Goal: Check status: Check status

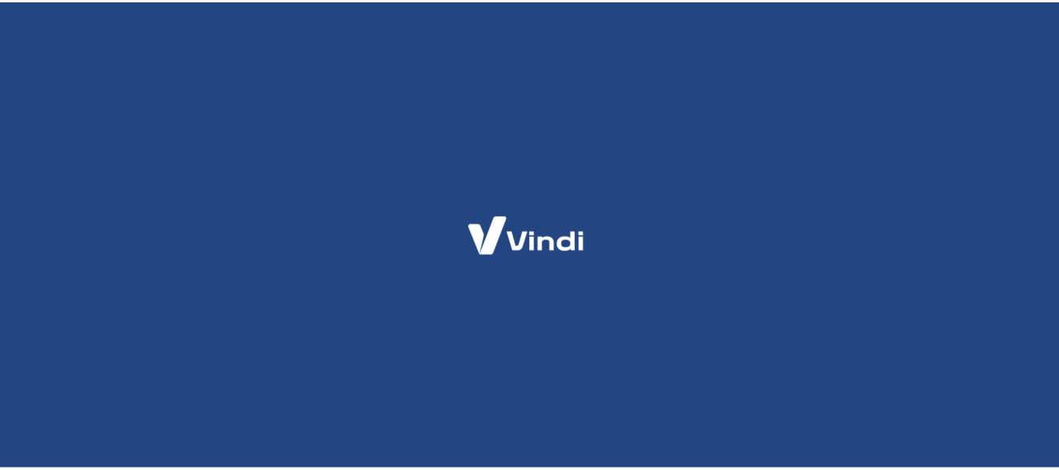
scroll to position [75, 0]
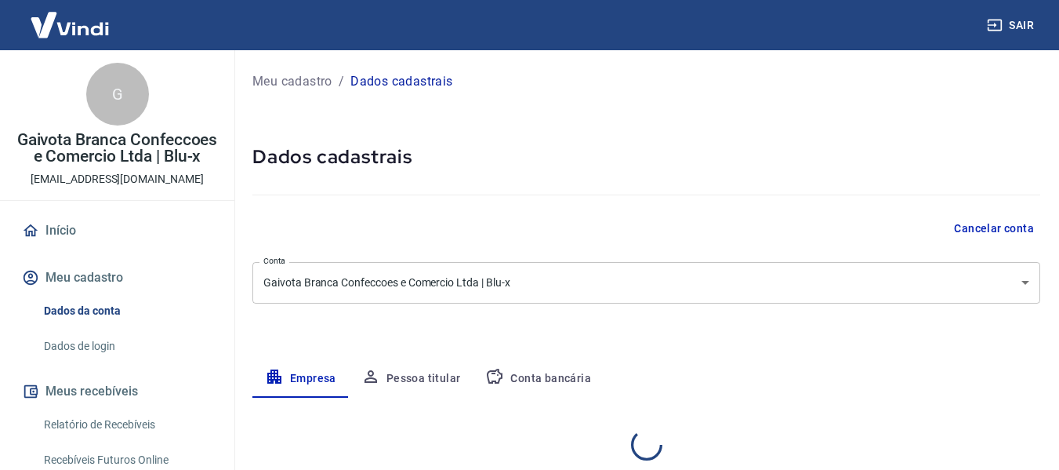
select select "SP"
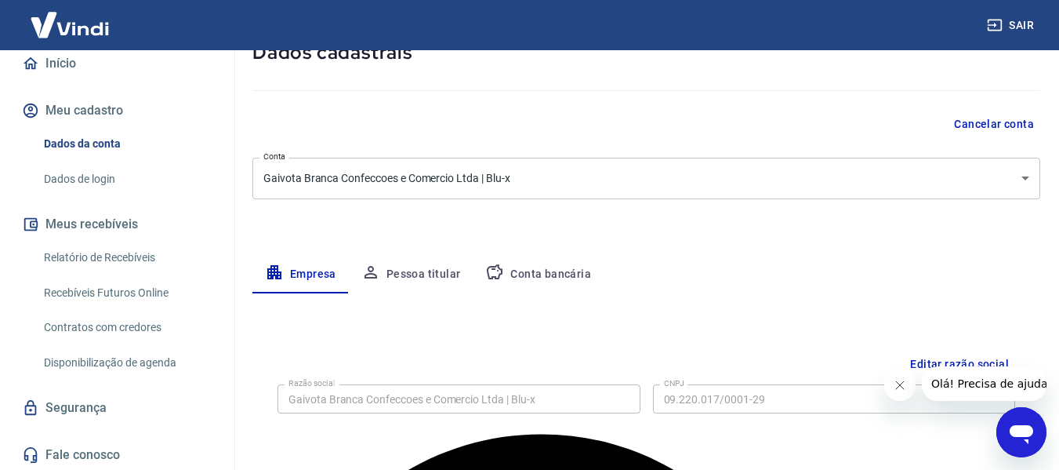
scroll to position [186, 0]
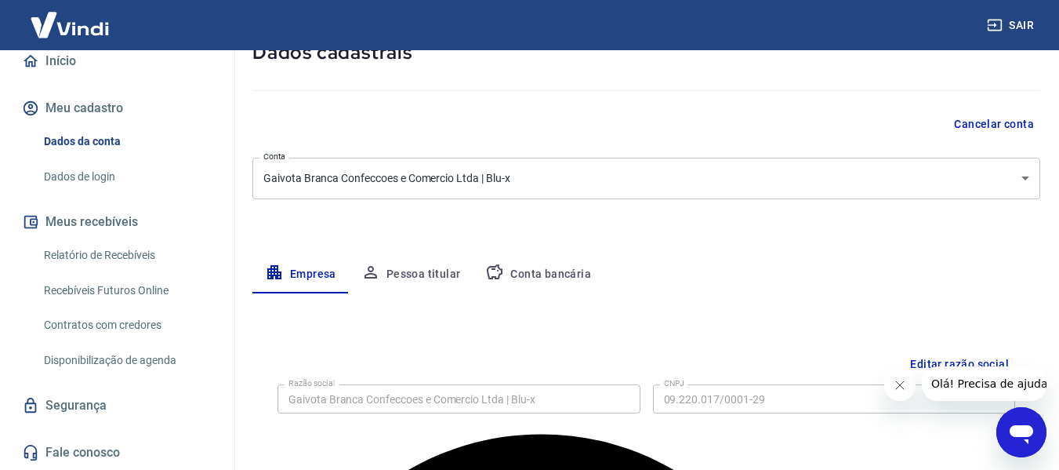
drag, startPoint x: 127, startPoint y: 257, endPoint x: 172, endPoint y: 261, distance: 44.9
click at [127, 257] on link "Relatório de Recebíveis" at bounding box center [127, 255] width 178 height 32
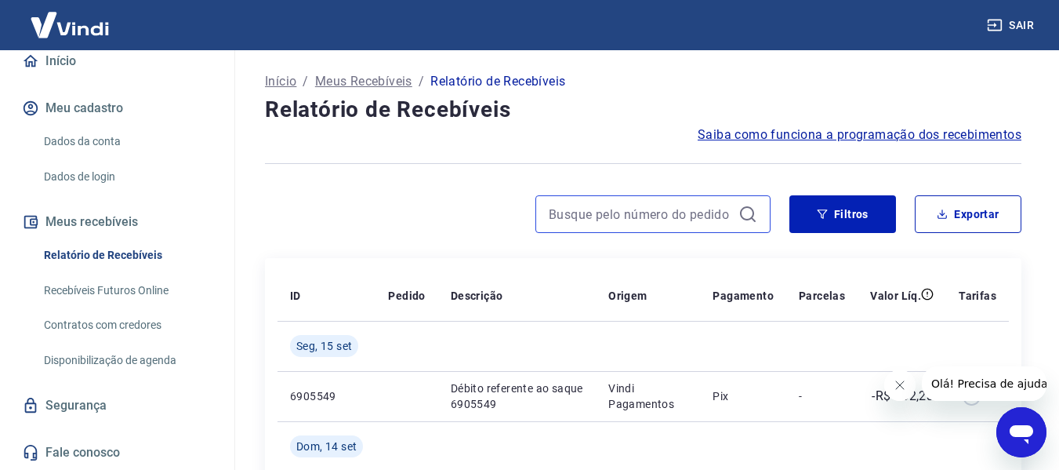
click at [644, 217] on input at bounding box center [640, 214] width 183 height 24
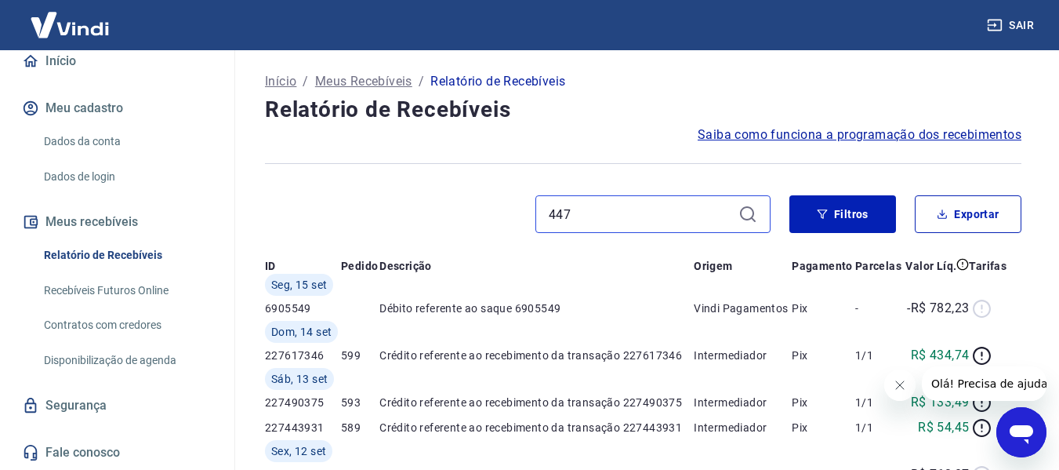
type input "447"
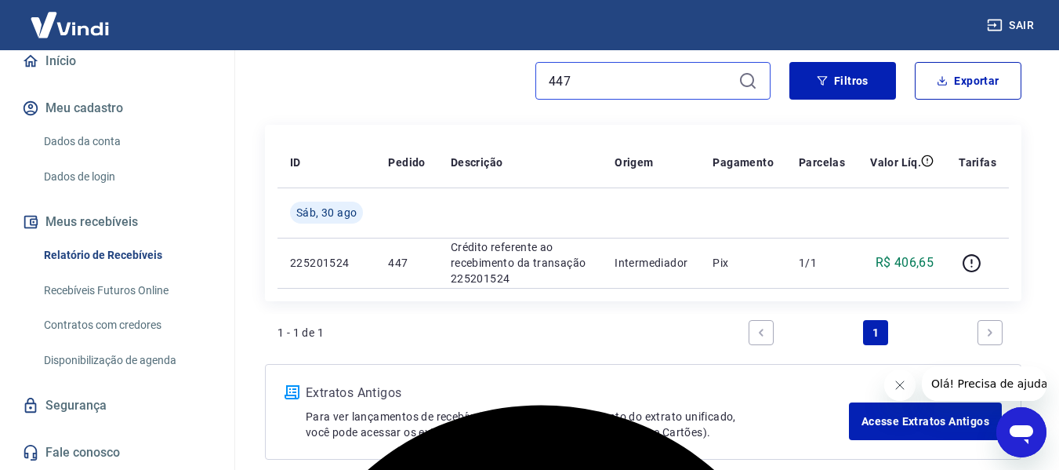
scroll to position [157, 0]
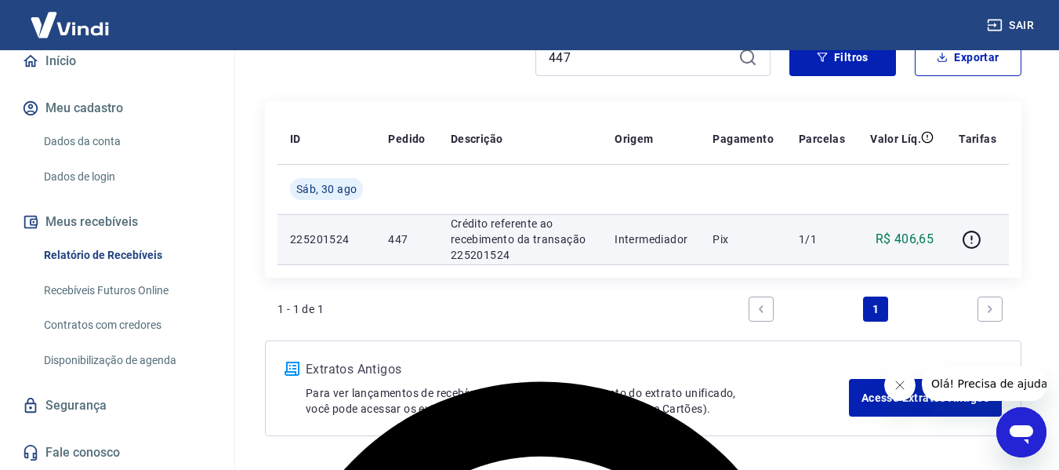
click at [468, 238] on p "Crédito referente ao recebimento da transação 225201524" at bounding box center [520, 239] width 139 height 47
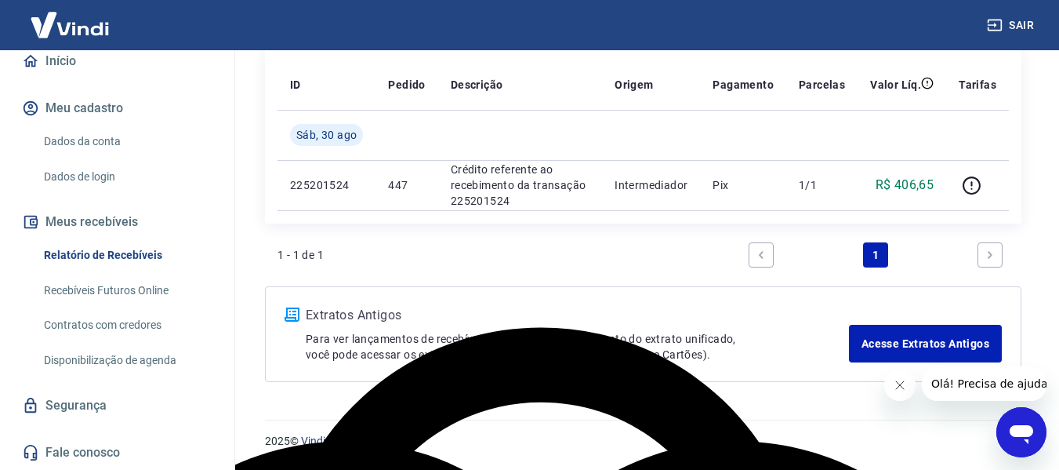
scroll to position [186, 0]
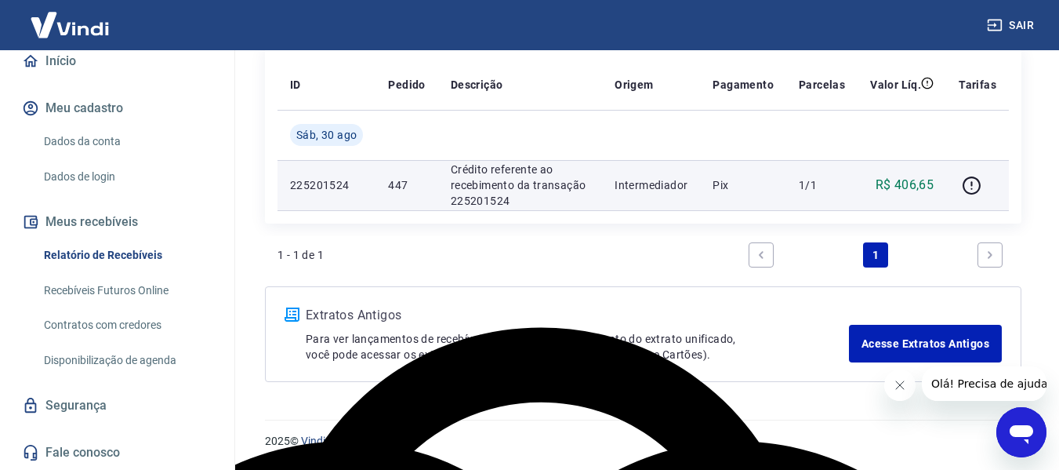
click at [346, 185] on p "225201524" at bounding box center [326, 185] width 73 height 16
click at [700, 182] on td "Intermediador" at bounding box center [651, 185] width 98 height 50
click at [975, 187] on icon "button" at bounding box center [972, 186] width 20 height 20
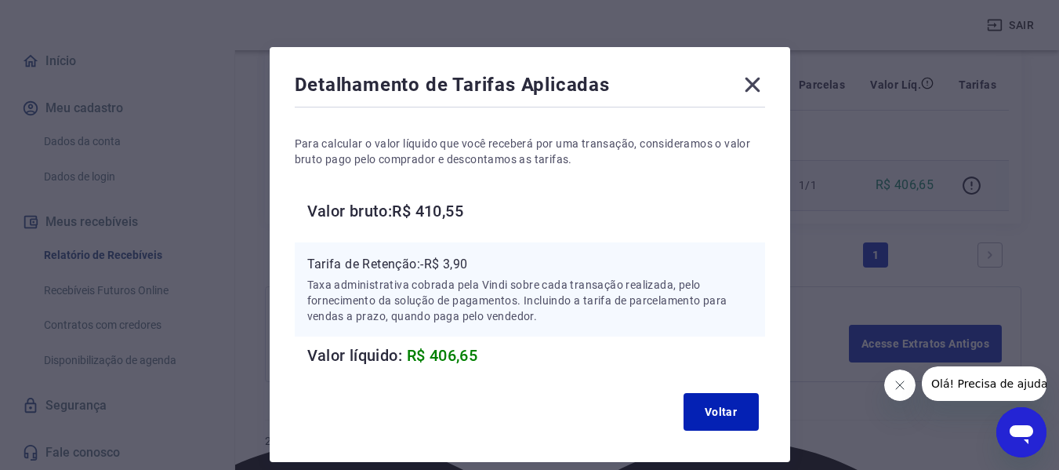
scroll to position [96, 0]
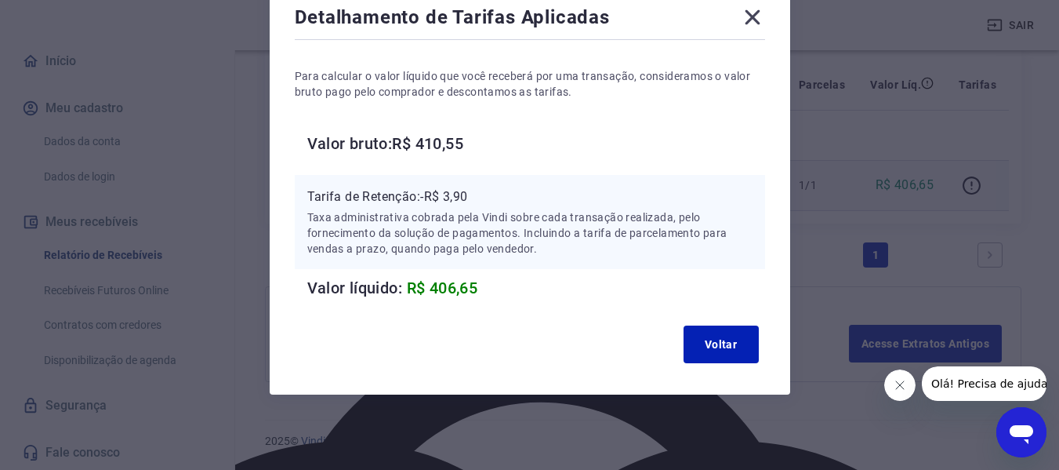
click at [383, 302] on div "Detalhamento de Tarifas Aplicadas Para calcular o valor líquido que você recebe…" at bounding box center [530, 187] width 521 height 415
click at [403, 281] on h6 "Valor líquido: R$ 406,65" at bounding box center [536, 287] width 458 height 25
click at [719, 332] on button "Voltar" at bounding box center [721, 344] width 75 height 38
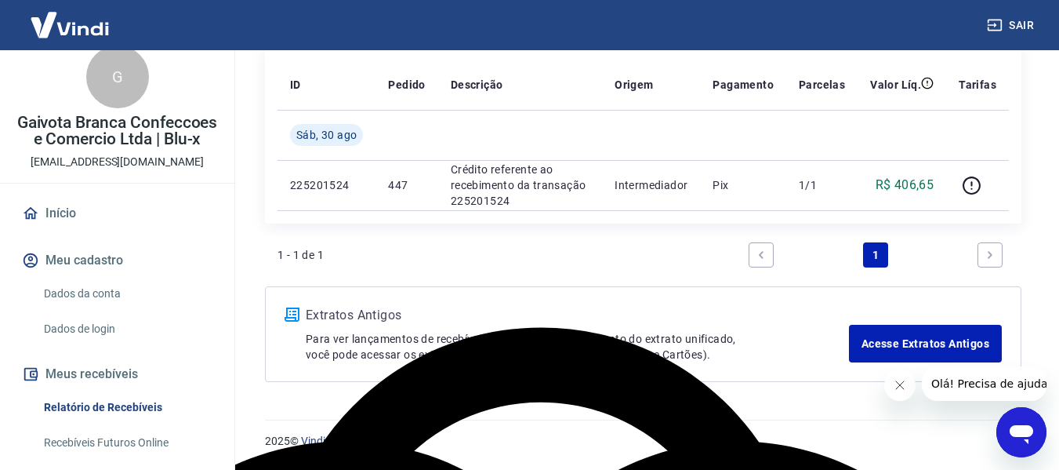
scroll to position [0, 0]
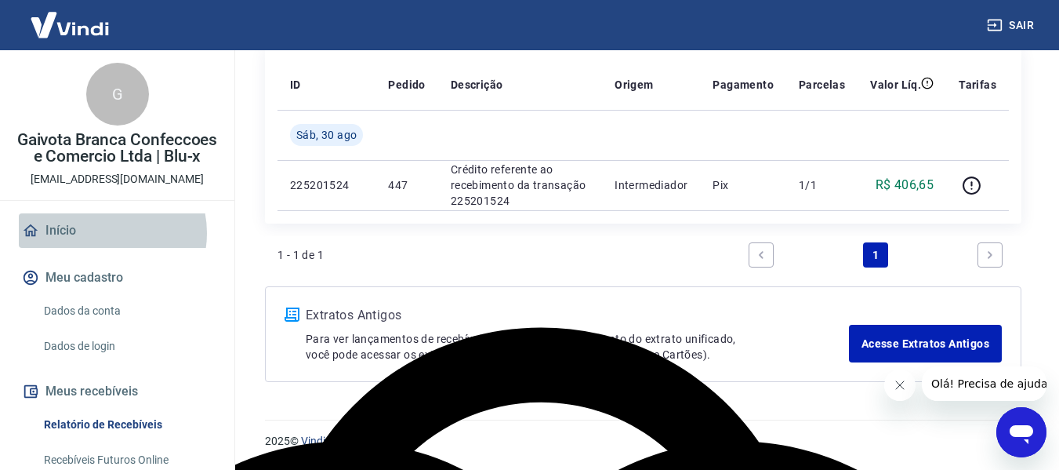
click at [104, 248] on link "Início" at bounding box center [117, 230] width 197 height 35
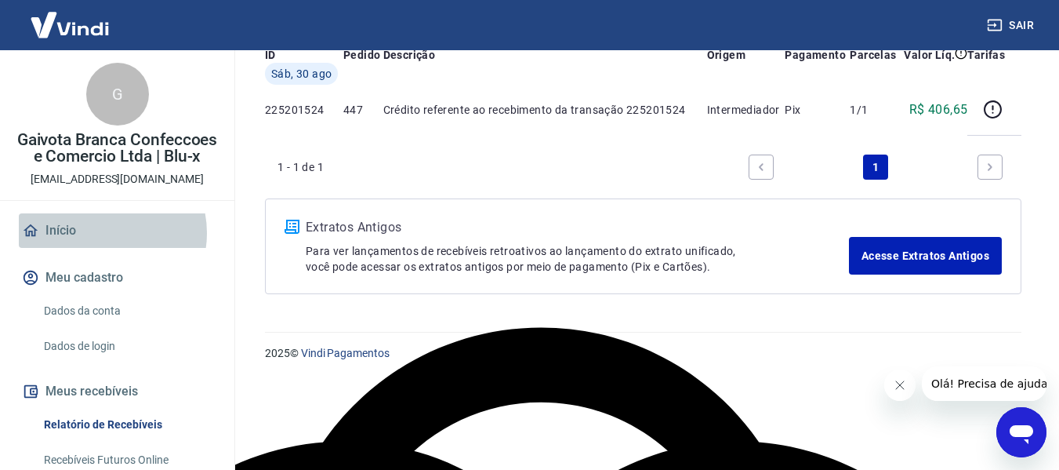
scroll to position [873, 0]
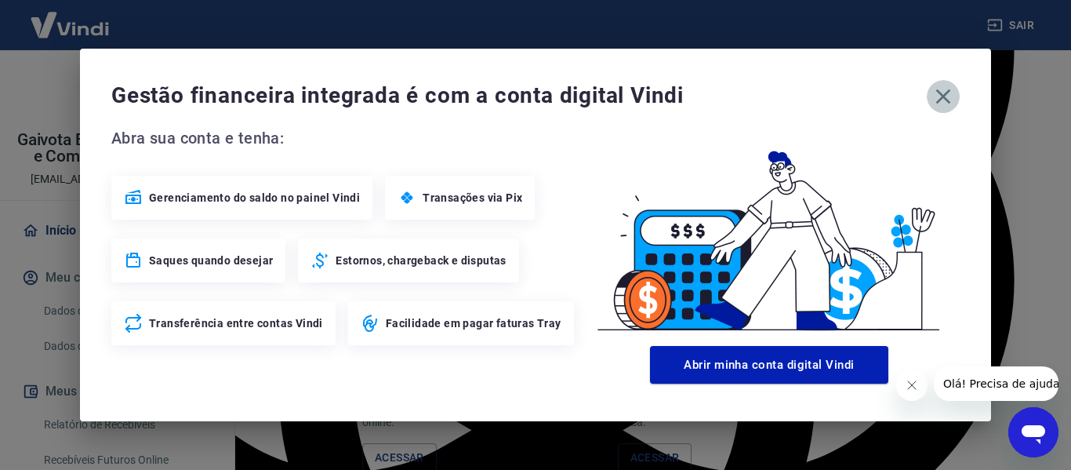
click at [950, 107] on icon "button" at bounding box center [943, 96] width 25 height 25
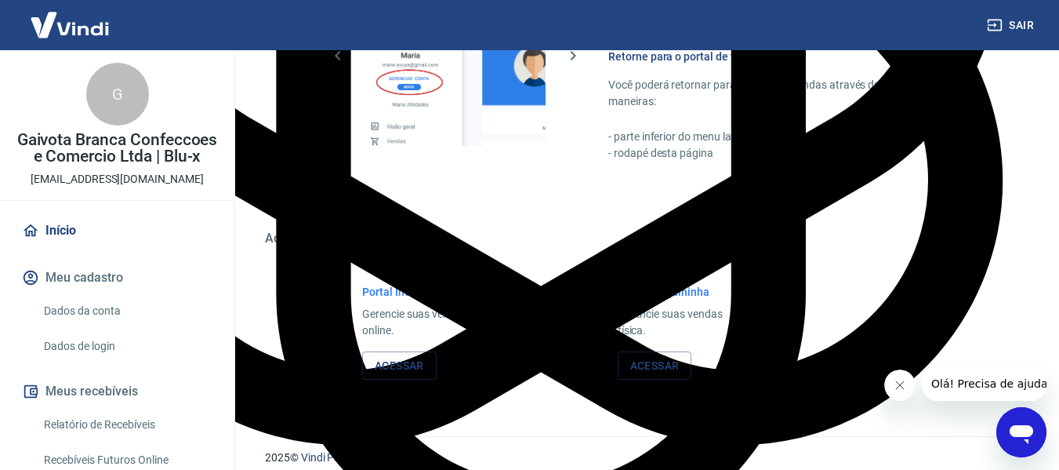
scroll to position [977, 0]
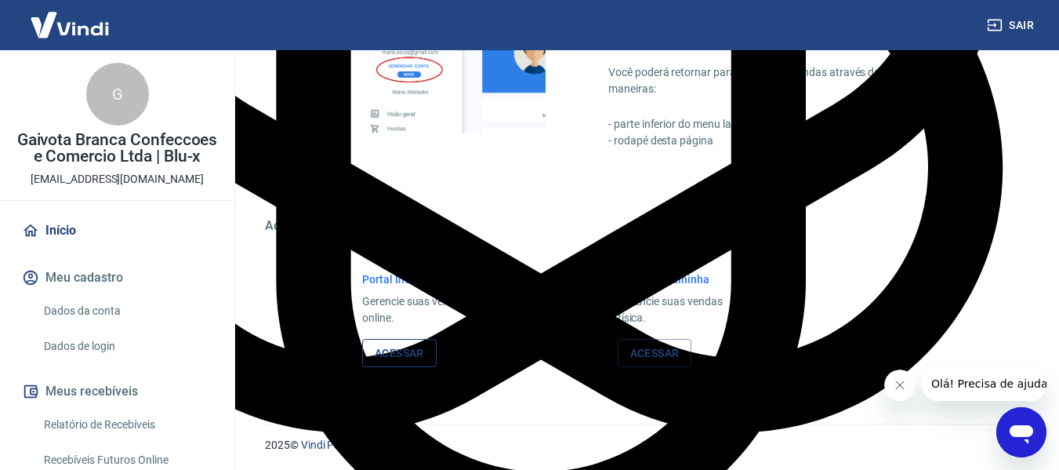
click at [414, 352] on link "Acessar" at bounding box center [399, 353] width 74 height 29
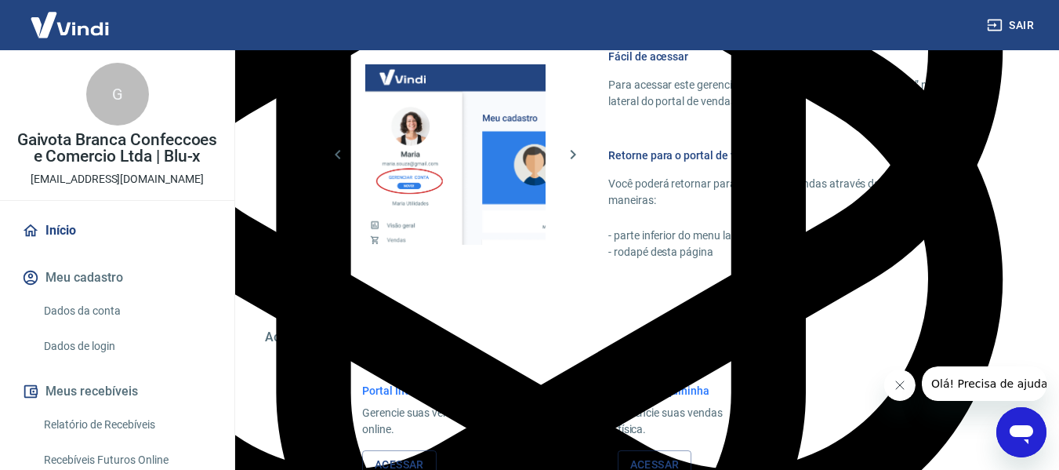
scroll to position [979, 0]
